Goal: Task Accomplishment & Management: Manage account settings

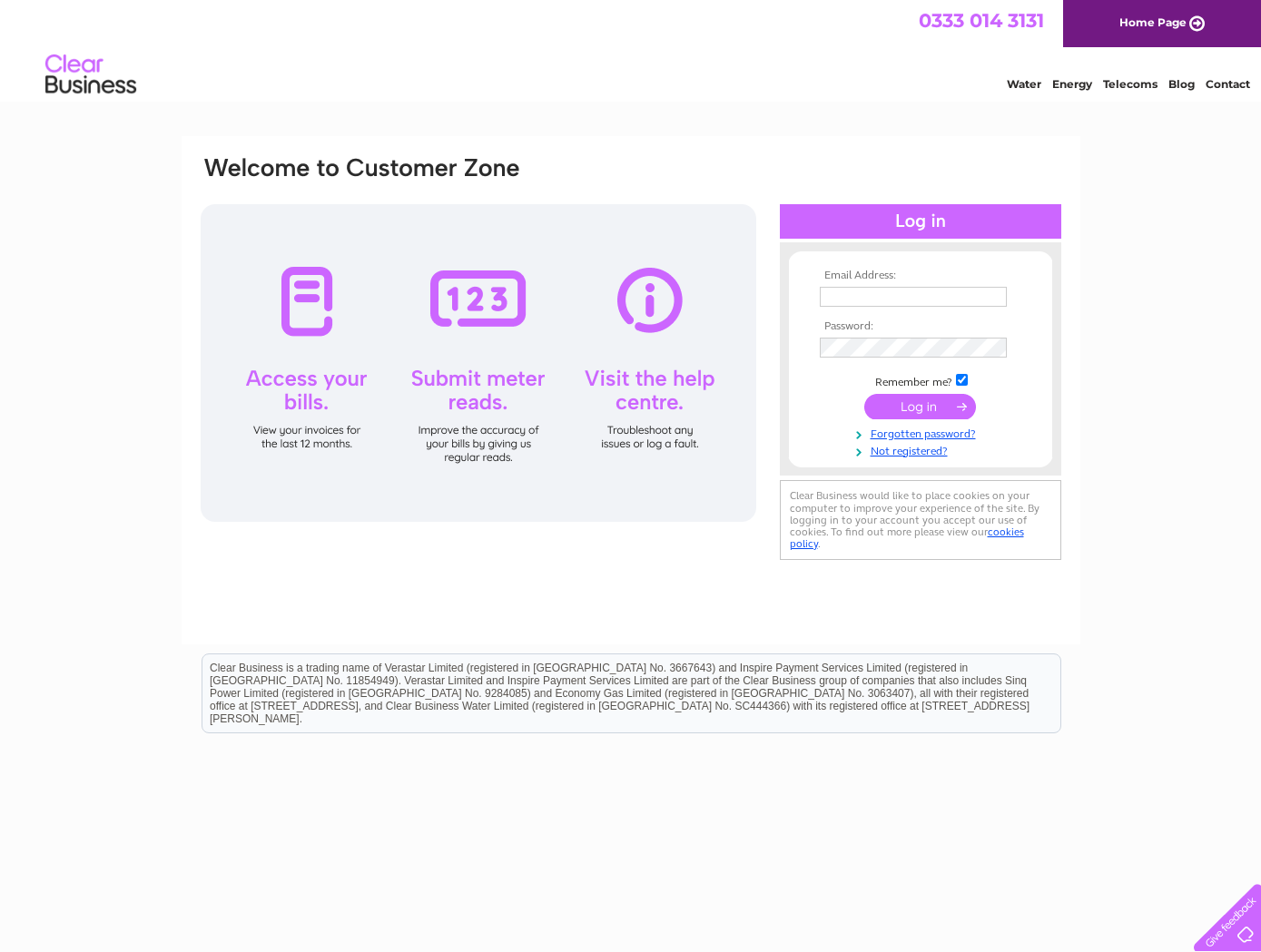
click at [857, 295] on input "text" at bounding box center [913, 296] width 187 height 20
type input "[EMAIL_ADDRESS][DOMAIN_NAME][PERSON_NAME]"
click at [864, 396] on input "submit" at bounding box center [919, 409] width 112 height 25
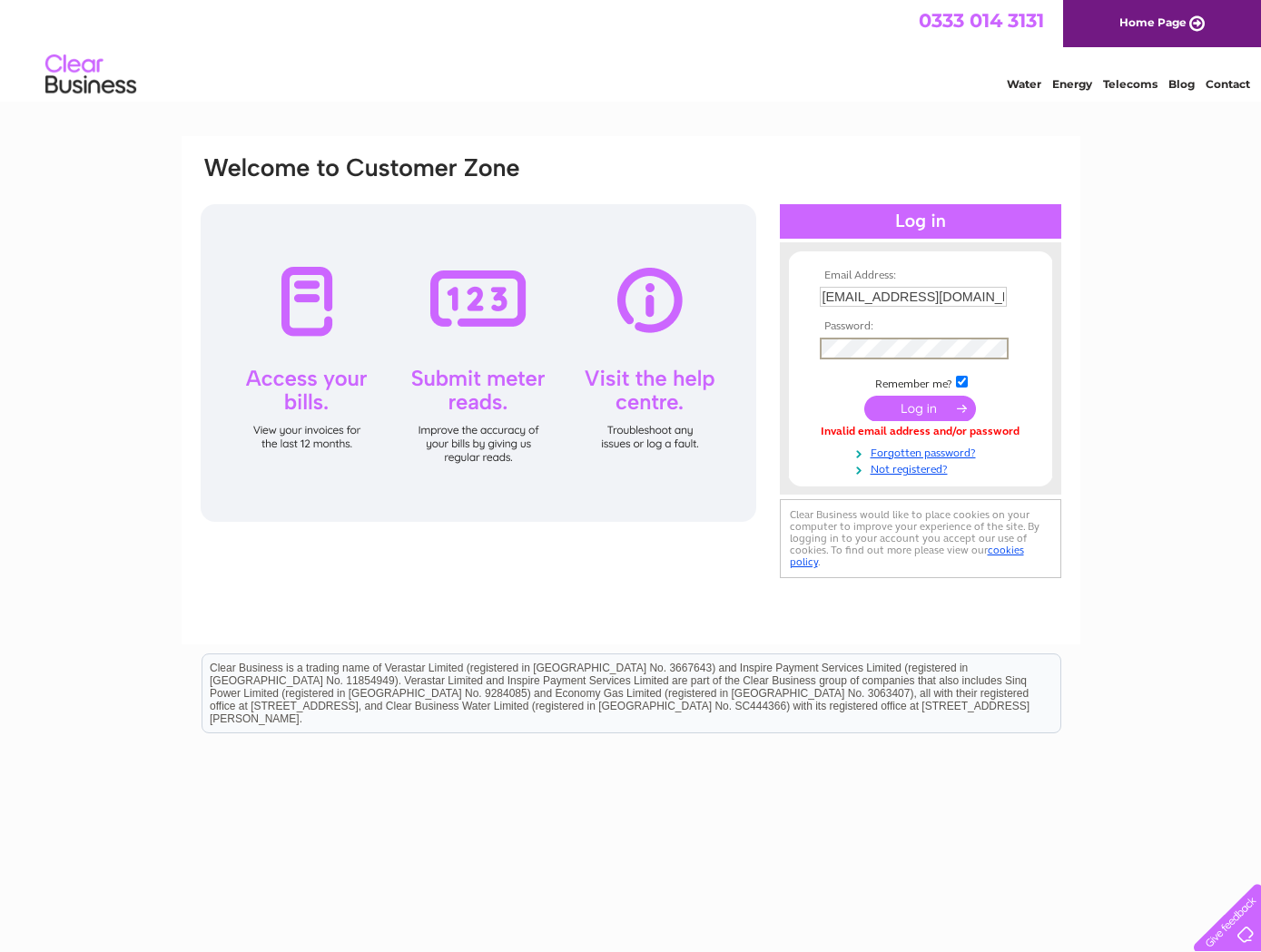
click at [914, 404] on input "submit" at bounding box center [919, 409] width 112 height 25
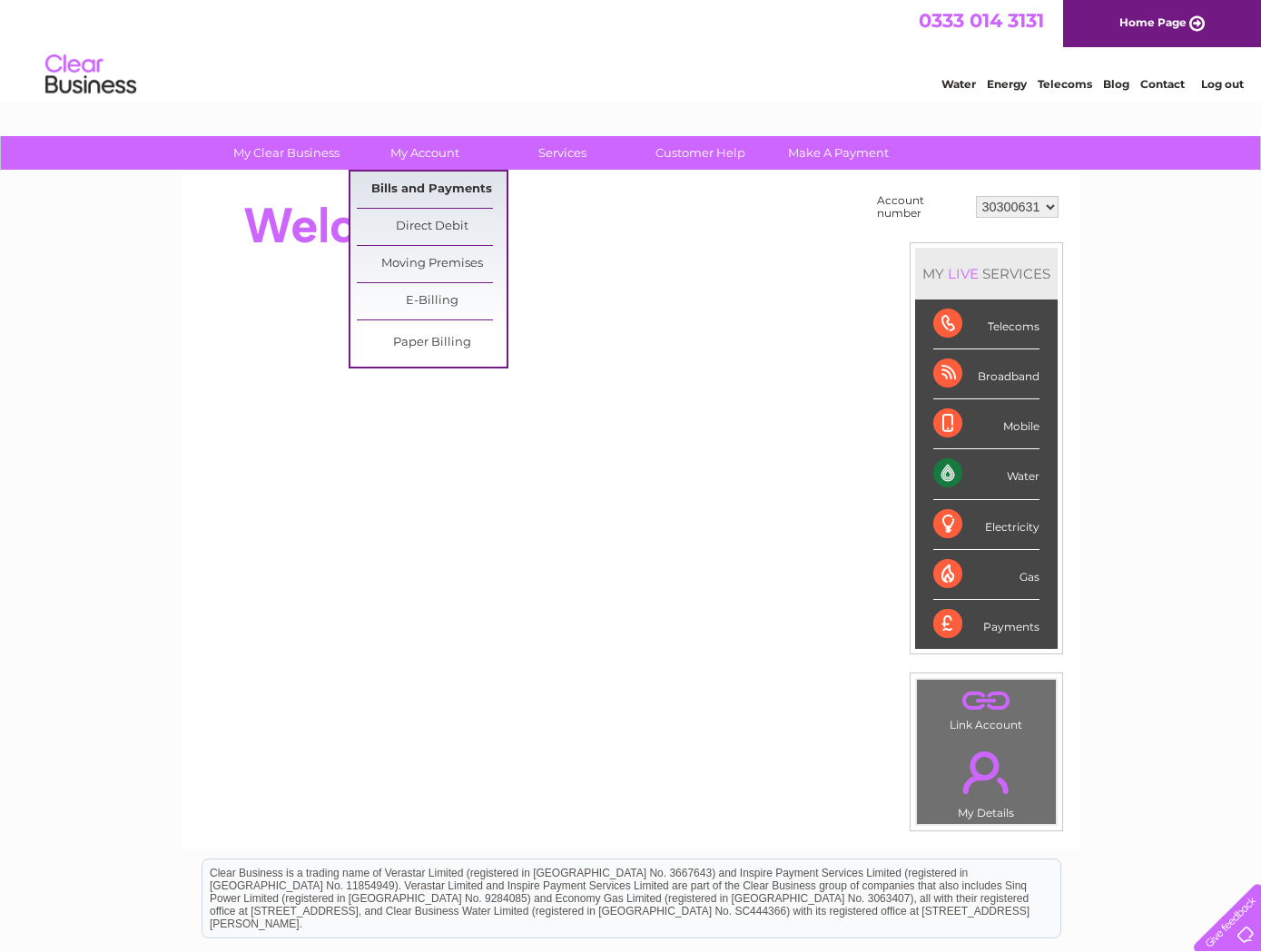
click at [415, 192] on link "Bills and Payments" at bounding box center [431, 189] width 149 height 36
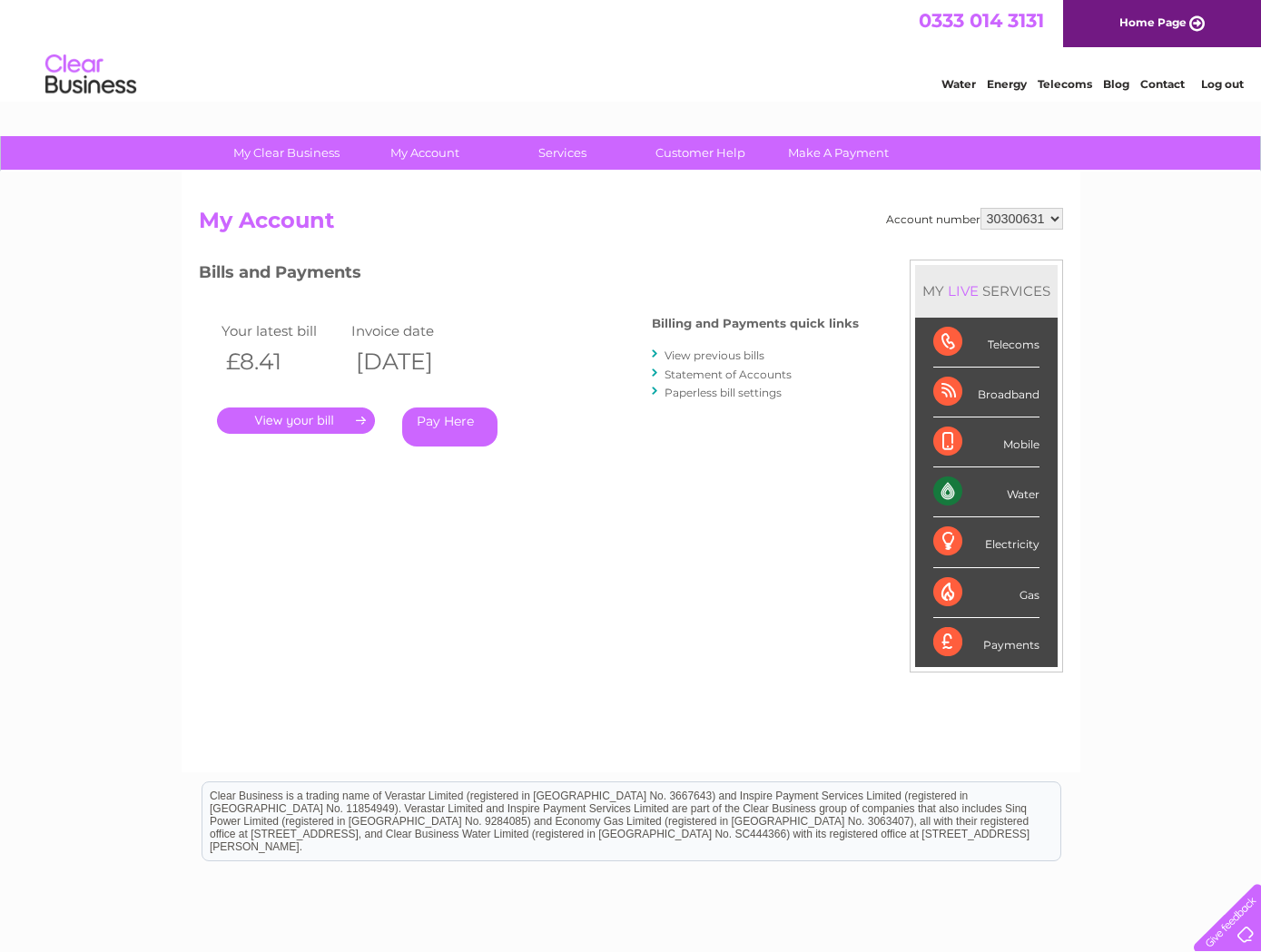
click at [279, 415] on link "." at bounding box center [295, 420] width 158 height 26
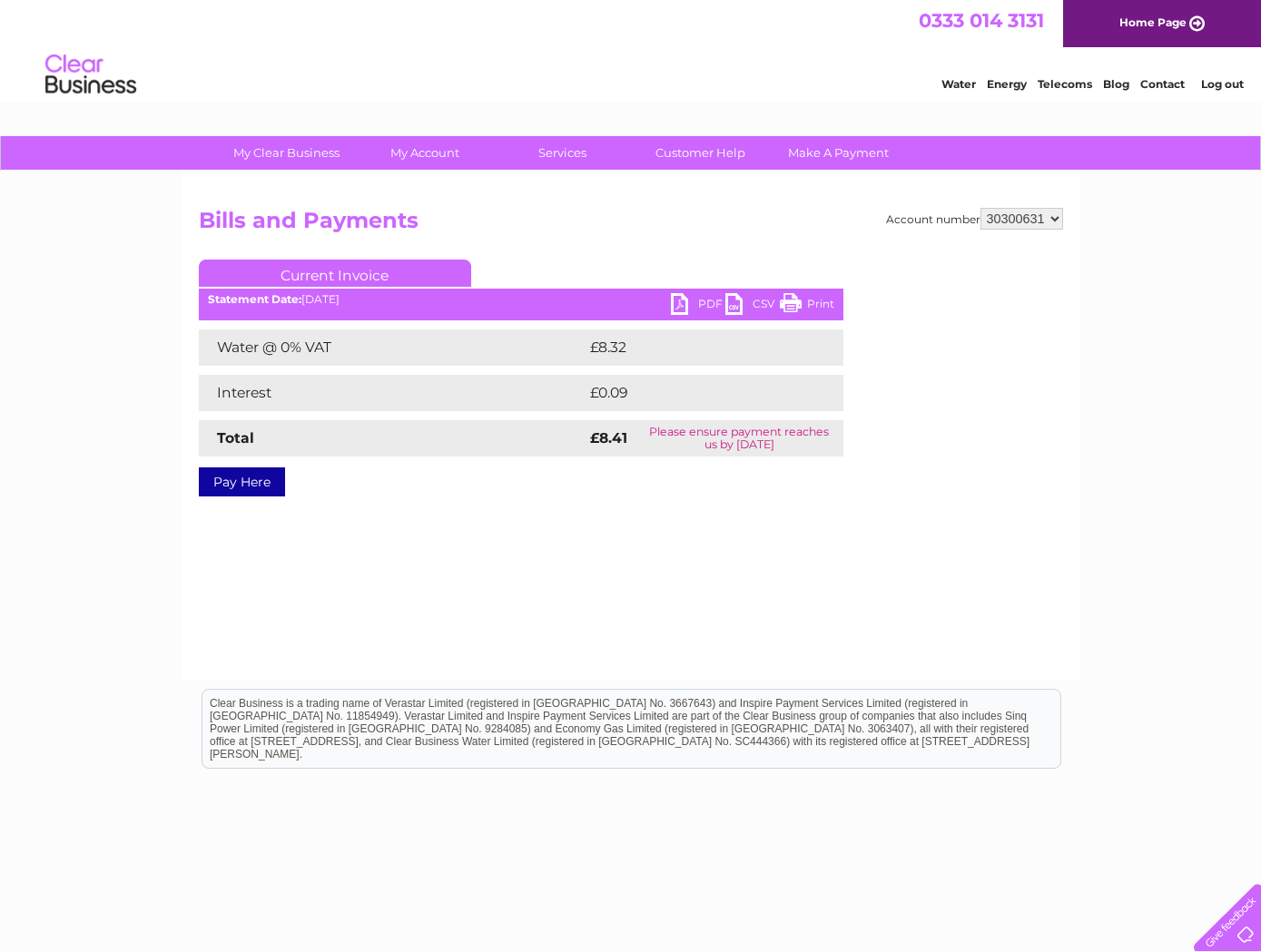
click at [705, 303] on link "PDF" at bounding box center [698, 306] width 54 height 26
click at [1221, 80] on link "Log out" at bounding box center [1222, 83] width 43 height 14
